Goal: Navigation & Orientation: Find specific page/section

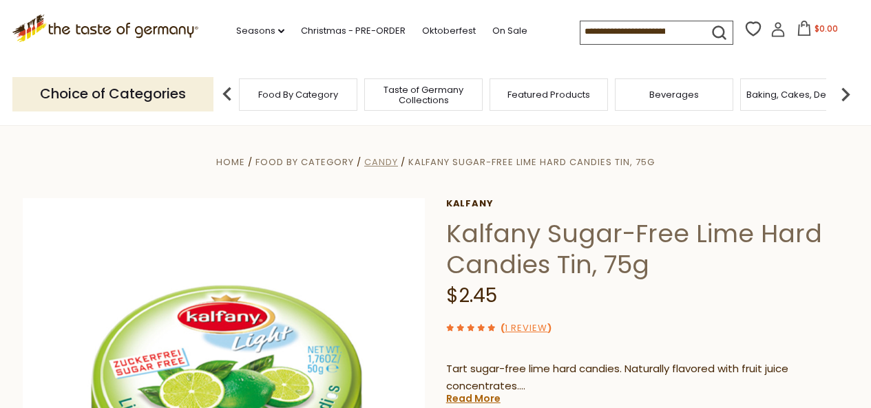
click at [378, 163] on span "Candy" at bounding box center [381, 162] width 34 height 13
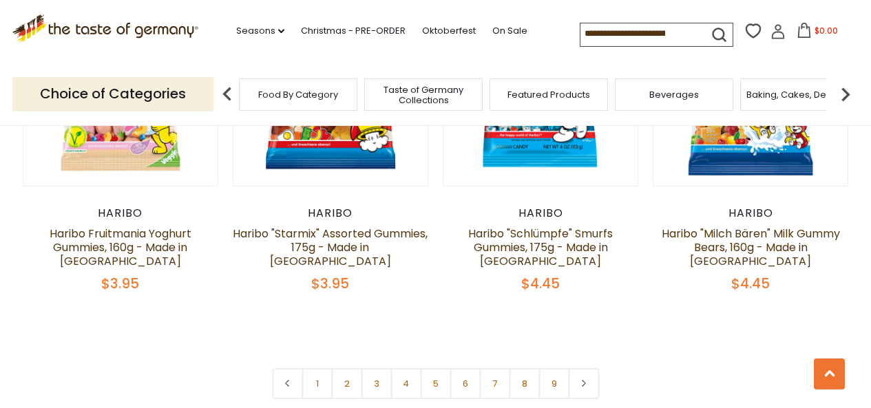
scroll to position [3285, 0]
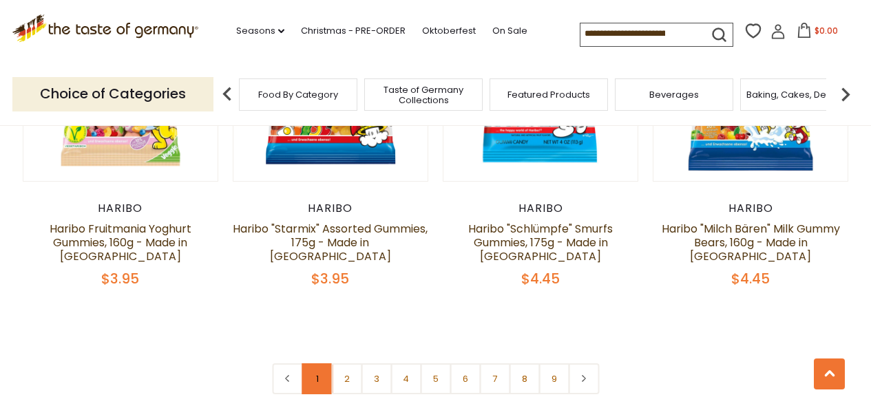
click at [311, 363] on link "1" at bounding box center [316, 378] width 31 height 31
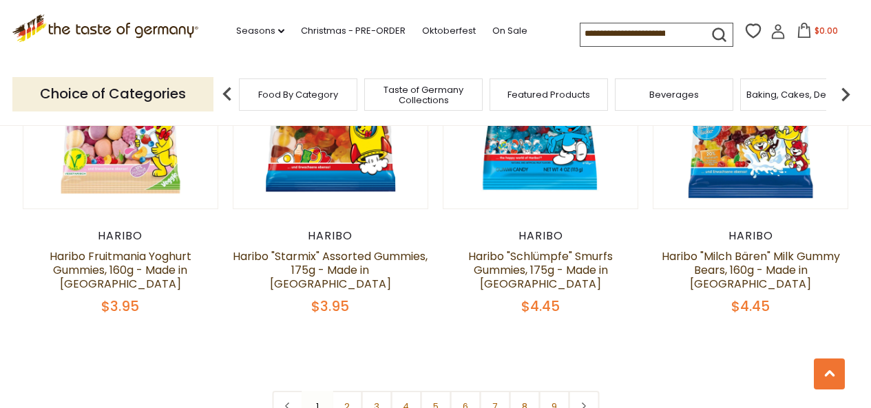
scroll to position [3256, 0]
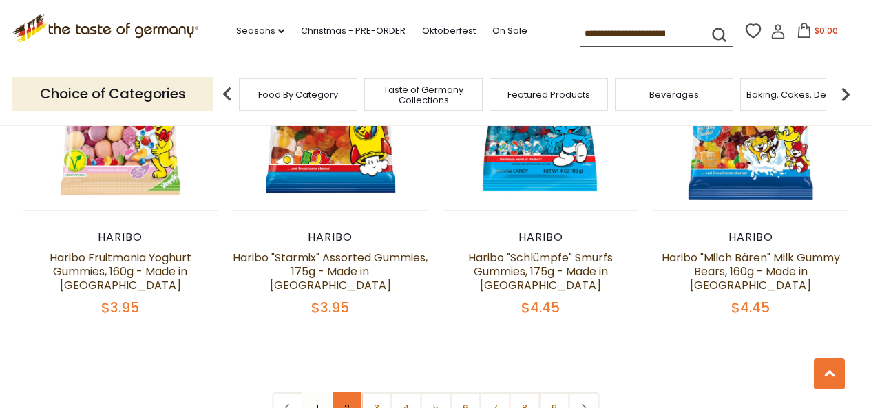
click at [345, 392] on link "2" at bounding box center [346, 407] width 31 height 31
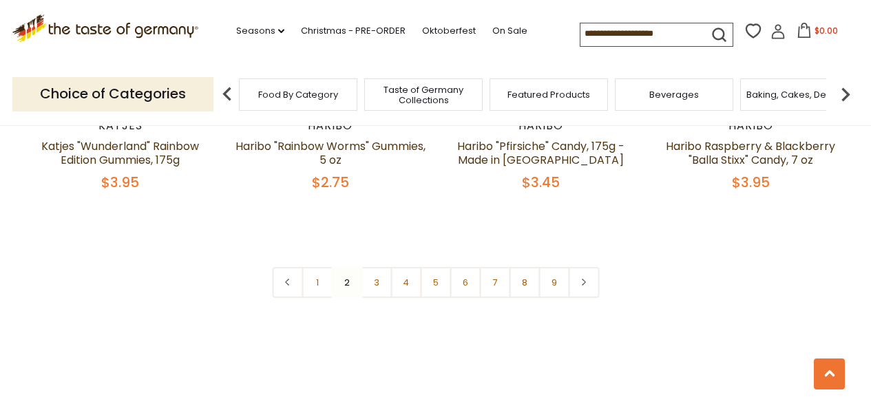
scroll to position [3325, 0]
click at [374, 268] on link "3" at bounding box center [376, 283] width 31 height 31
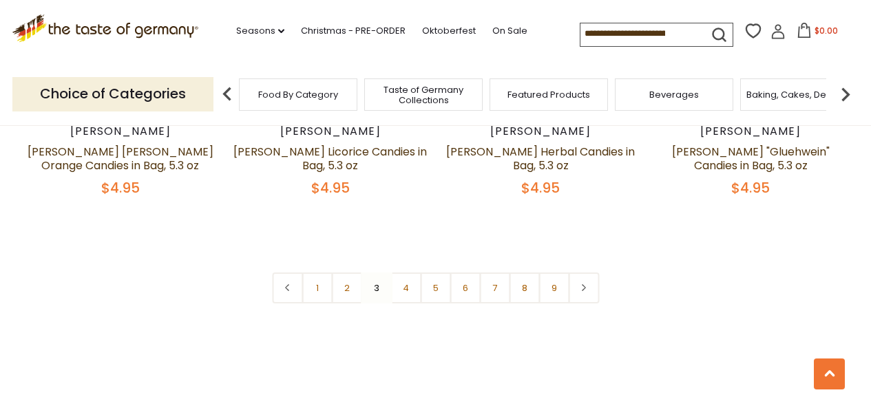
scroll to position [3364, 0]
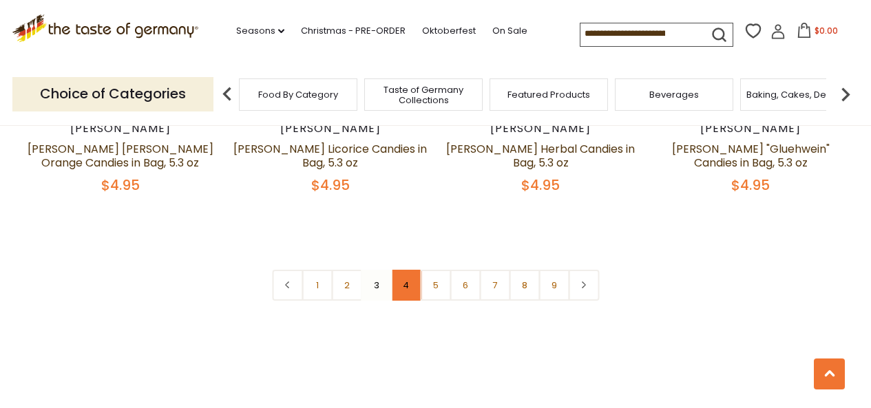
click at [406, 270] on link "4" at bounding box center [405, 285] width 31 height 31
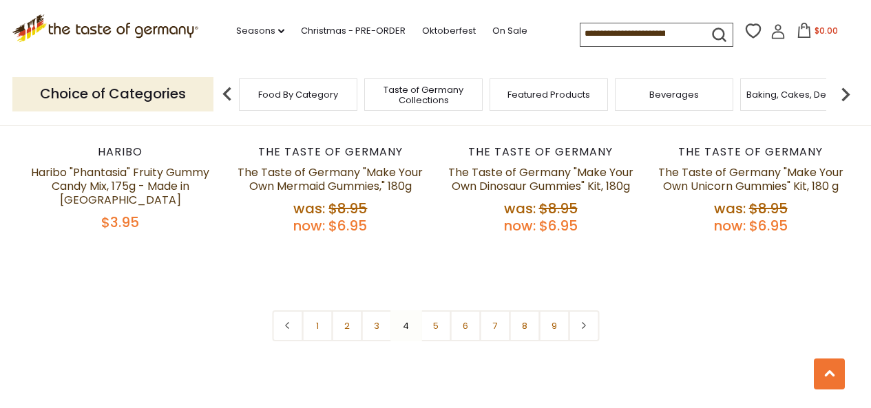
scroll to position [3371, 0]
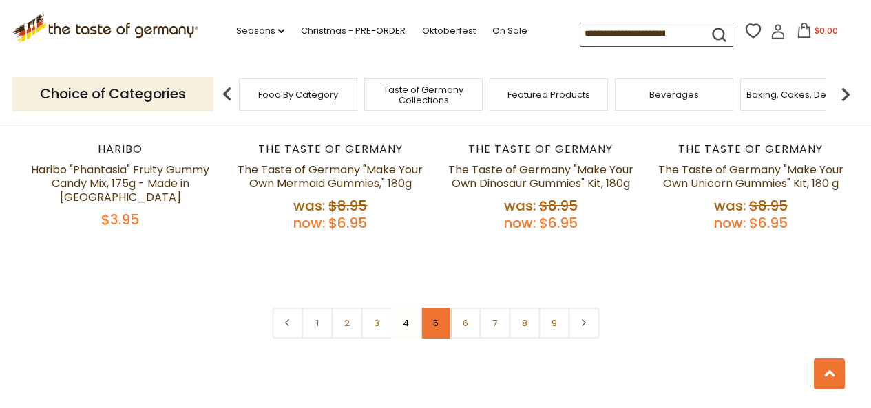
click at [435, 308] on link "5" at bounding box center [435, 323] width 31 height 31
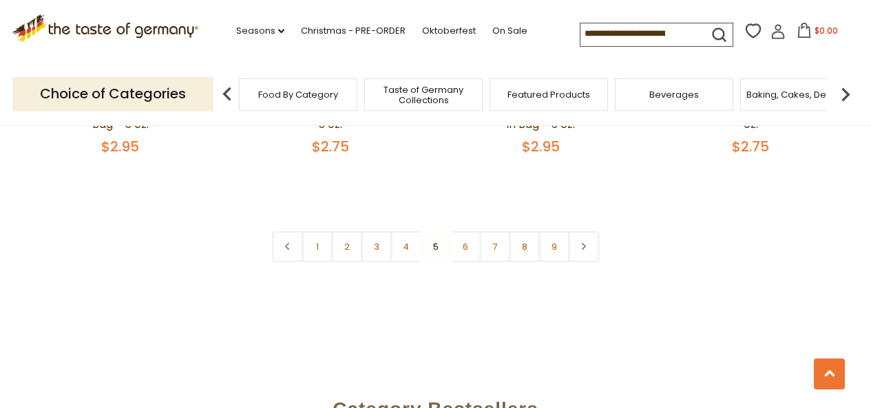
scroll to position [3342, 0]
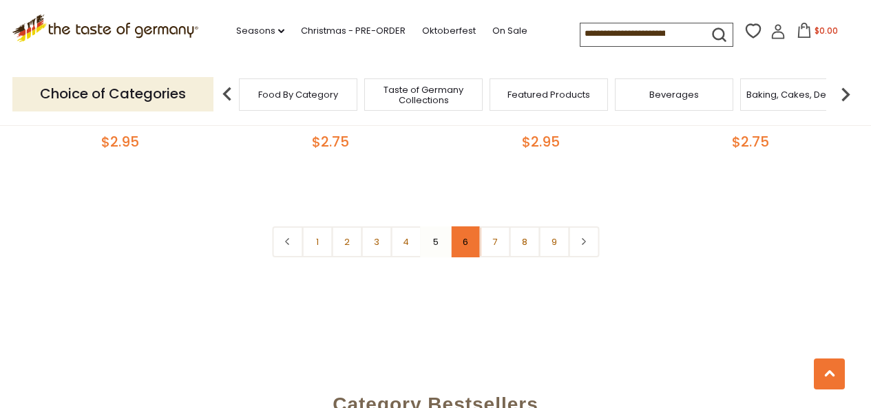
click at [464, 226] on link "6" at bounding box center [464, 241] width 31 height 31
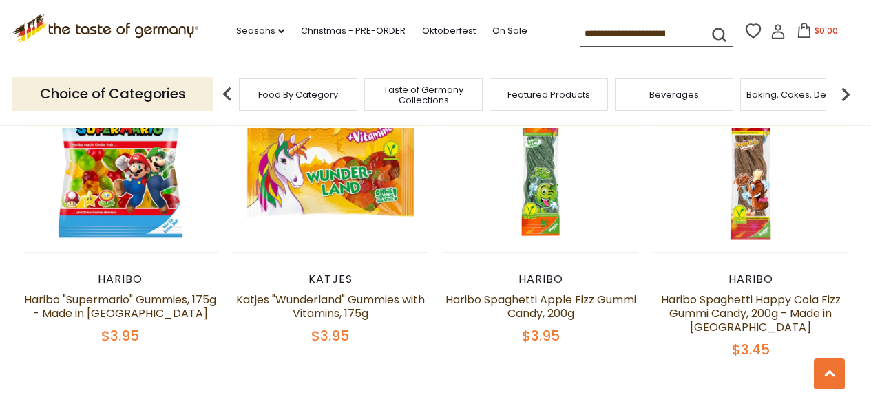
scroll to position [3246, 0]
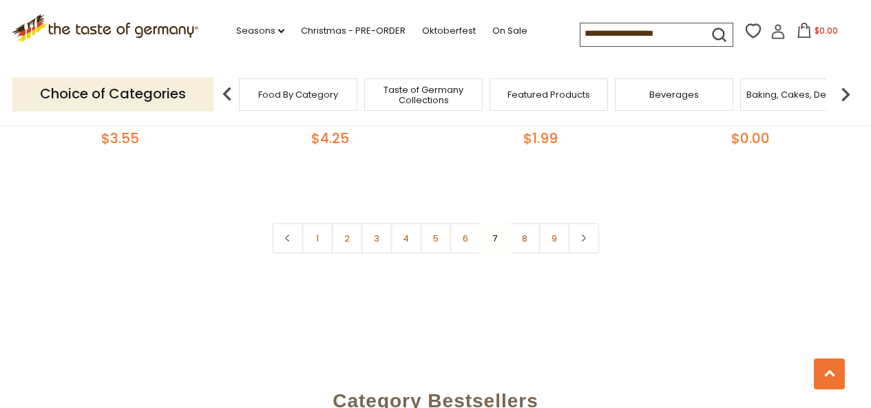
scroll to position [3343, 0]
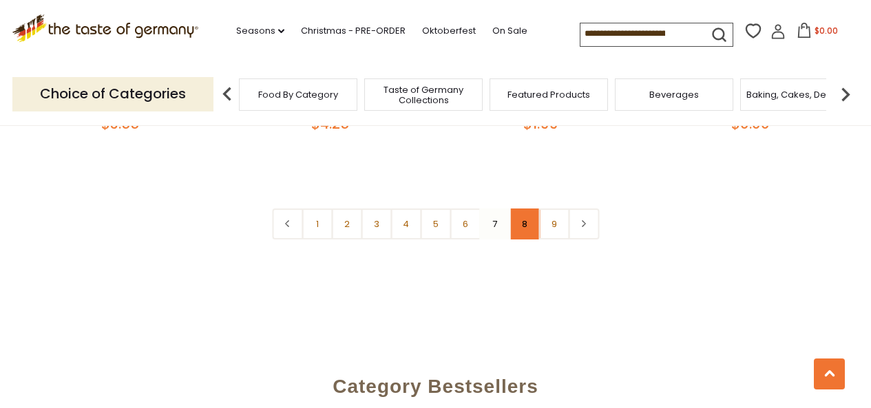
click at [524, 217] on link "8" at bounding box center [524, 224] width 31 height 31
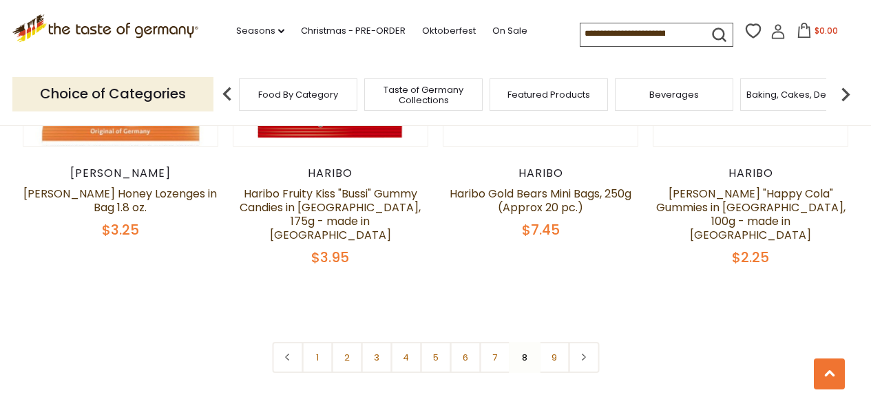
scroll to position [3256, 0]
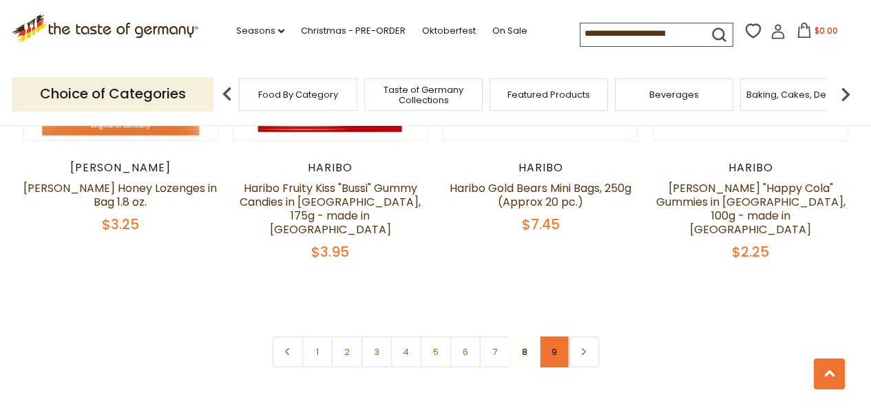
click at [559, 337] on link "9" at bounding box center [553, 352] width 31 height 31
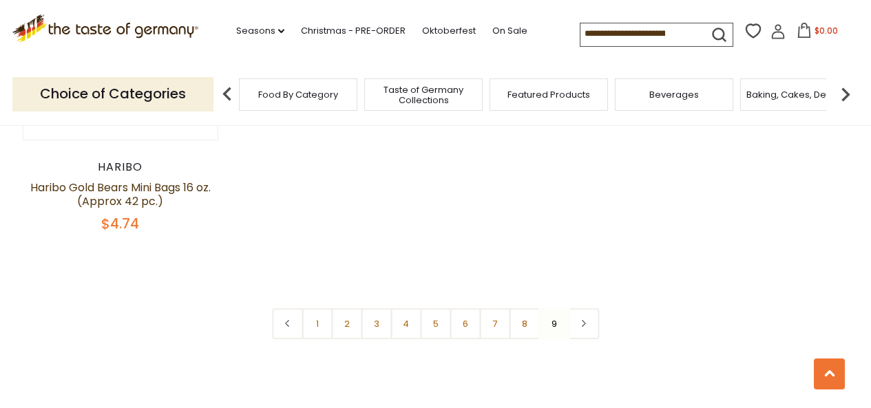
scroll to position [1211, 0]
click at [583, 322] on icon at bounding box center [584, 322] width 8 height 7
